Goal: Task Accomplishment & Management: Complete application form

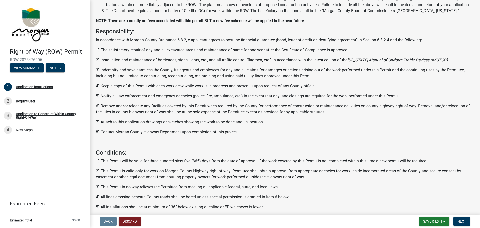
scroll to position [74, 0]
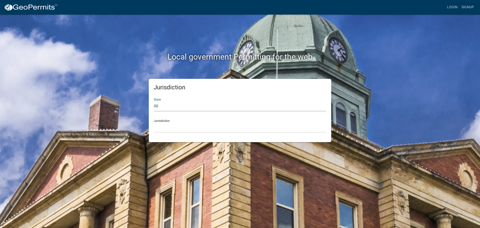
click at [169, 105] on select "All Colorado Georgia Indiana Iowa Kansas Minnesota Ohio South Carolina Wisconsin" at bounding box center [240, 106] width 173 height 10
select select "Indiana"
click at [154, 101] on select "All Colorado Georgia Indiana Iowa Kansas Minnesota Ohio South Carolina Wisconsin" at bounding box center [240, 106] width 173 height 10
click at [170, 130] on select "City of Charlestown, Indiana City of Jeffersonville, Indiana City of Logansport…" at bounding box center [240, 127] width 173 height 10
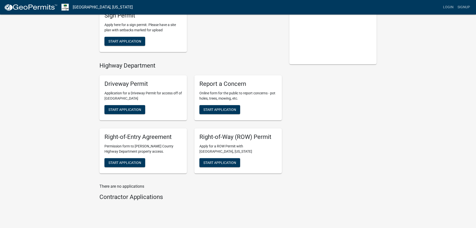
scroll to position [100, 0]
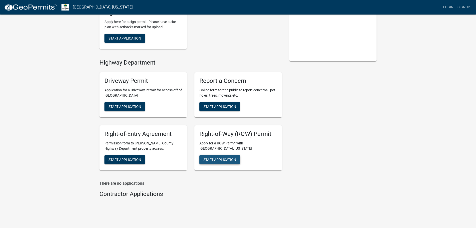
click at [232, 158] on span "Start Application" at bounding box center [220, 159] width 33 height 4
